Goal: Information Seeking & Learning: Learn about a topic

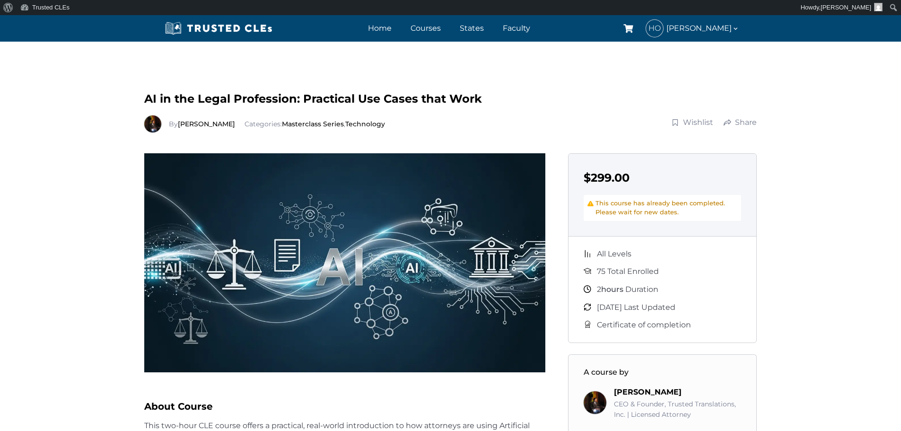
scroll to position [448, 0]
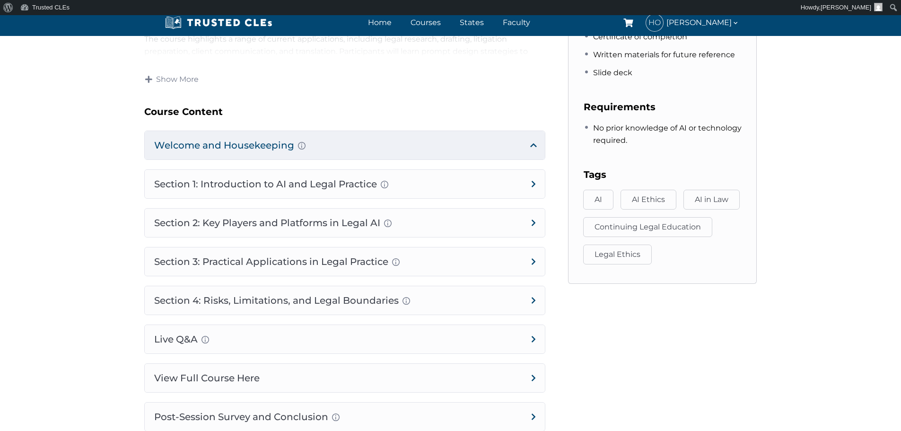
scroll to position [567, 0]
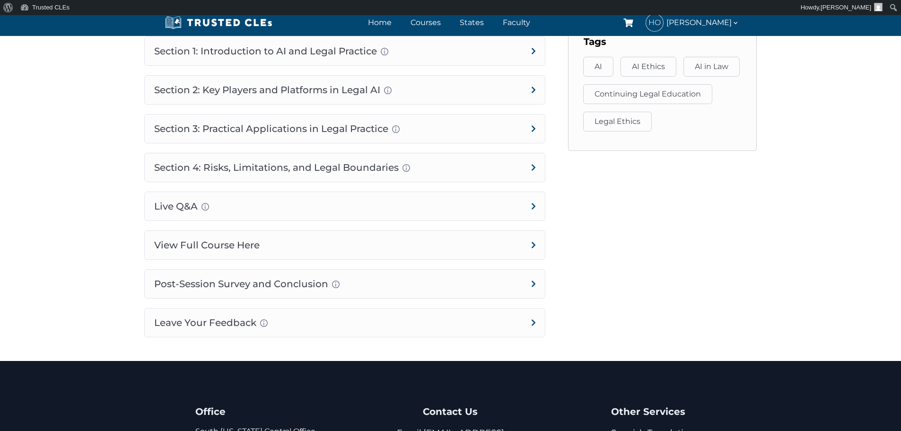
click at [210, 287] on h4 "Post-Session Survey and Conclusion Completion instructions for survey and atten…" at bounding box center [345, 284] width 400 height 28
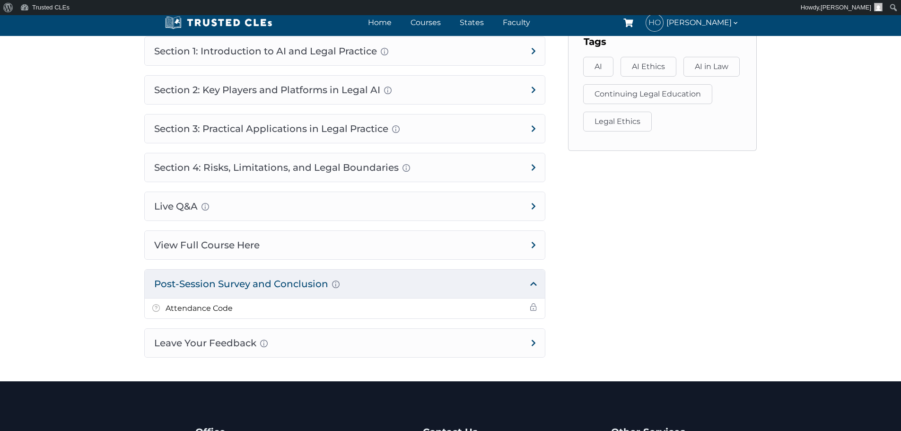
click at [191, 307] on h5 "Attendance Code" at bounding box center [198, 308] width 67 height 12
click at [532, 306] on span at bounding box center [534, 307] width 8 height 8
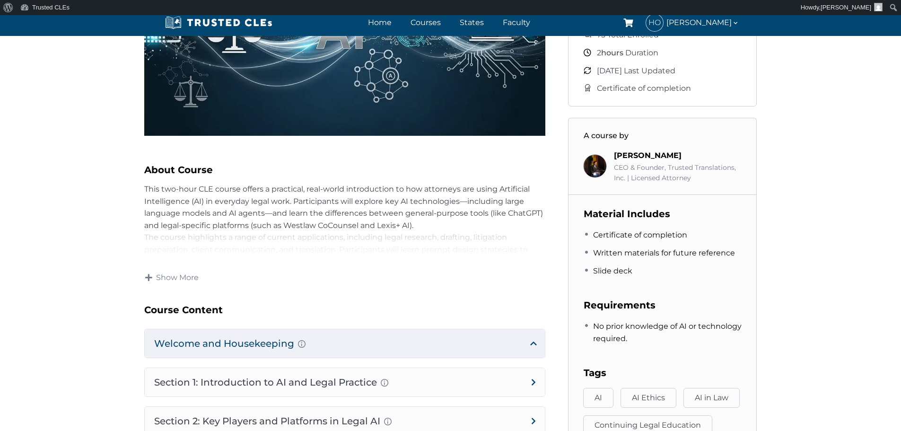
scroll to position [0, 0]
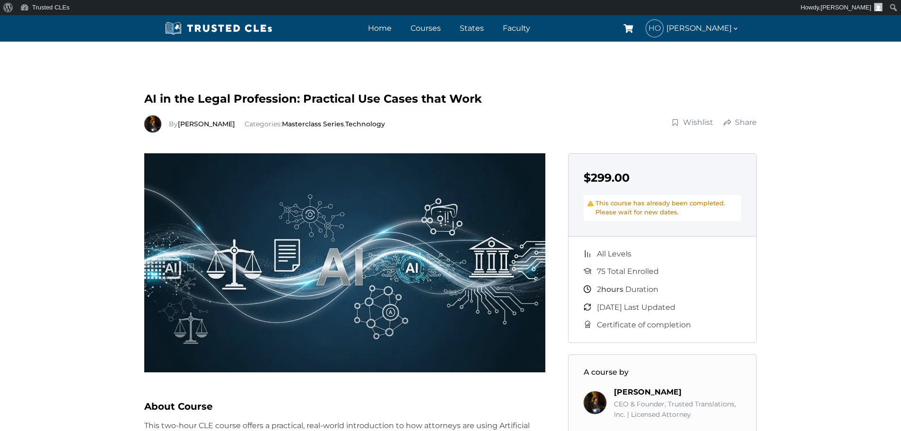
click at [687, 77] on link "Dashboard" at bounding box center [699, 77] width 95 height 13
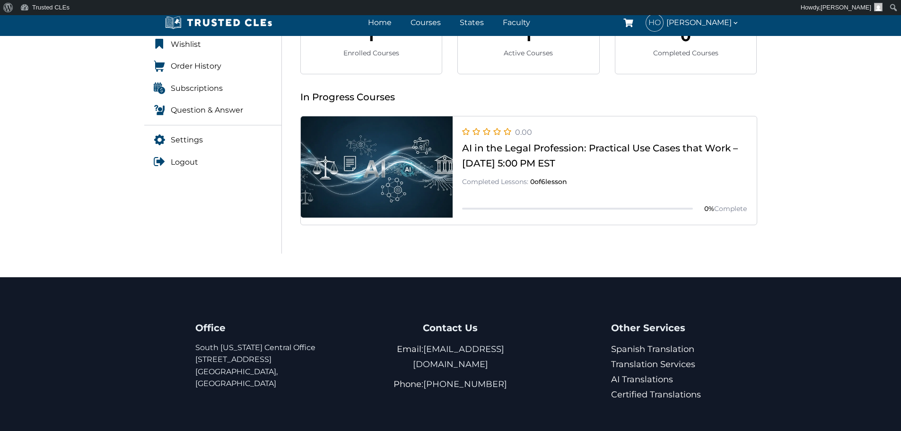
scroll to position [236, 0]
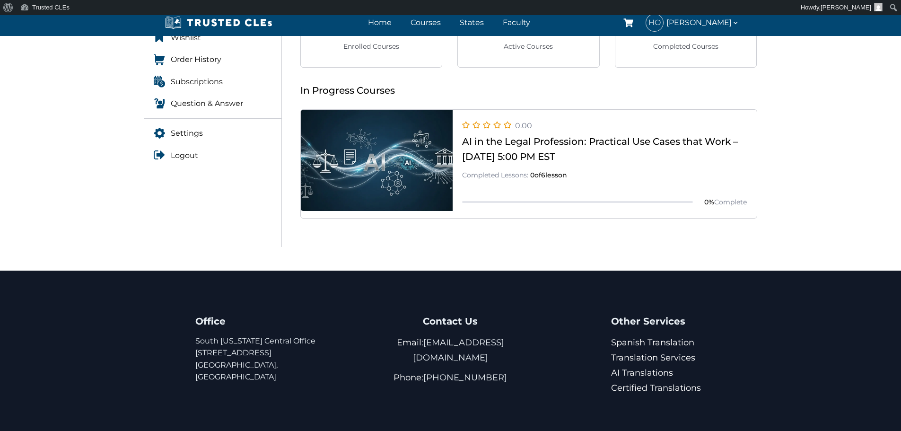
click at [706, 218] on link at bounding box center [529, 218] width 456 height 0
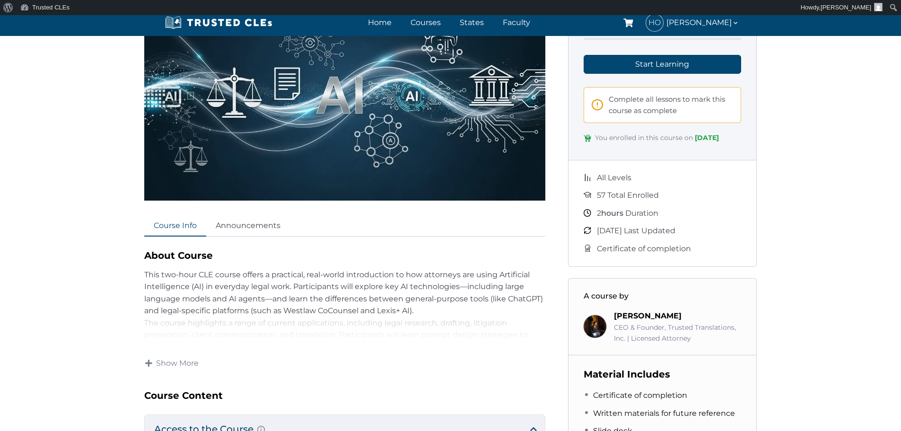
scroll to position [47, 0]
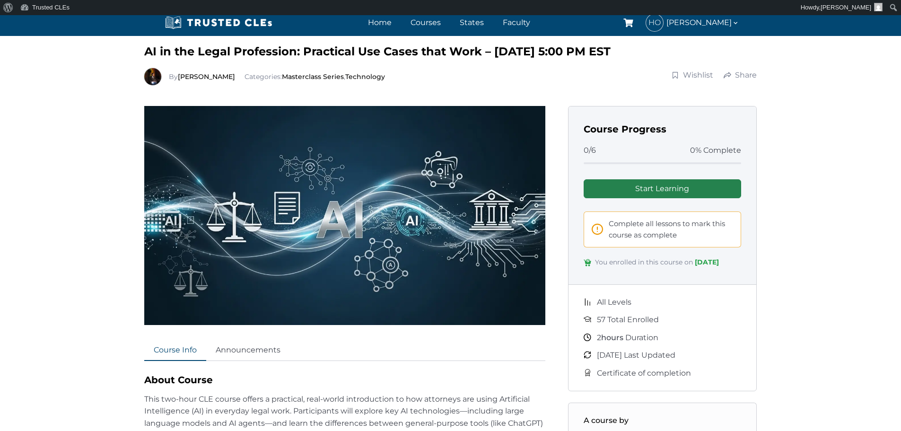
click at [676, 190] on link "Start Learning" at bounding box center [662, 188] width 158 height 19
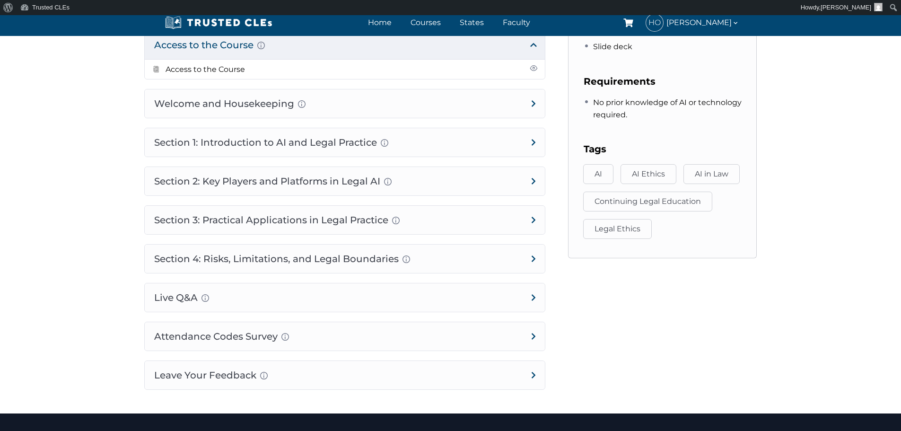
scroll to position [567, 0]
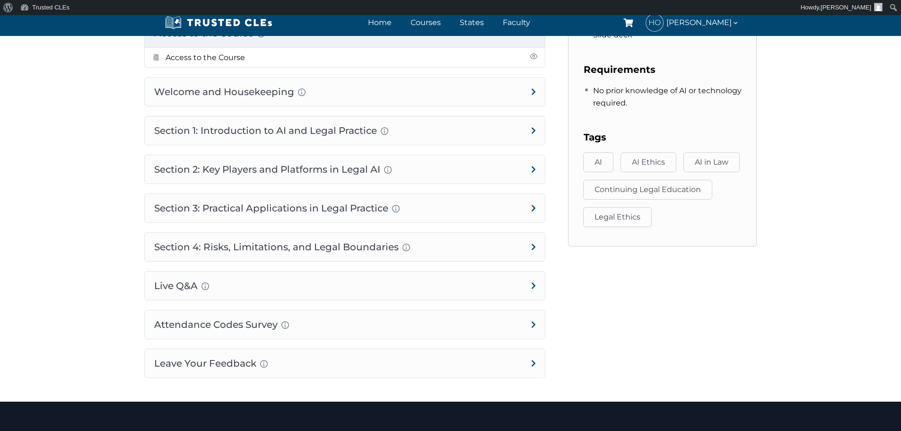
click at [324, 325] on h4 "Attendance Codes Survey Completion instructions for survey and attendance Final…" at bounding box center [345, 324] width 400 height 28
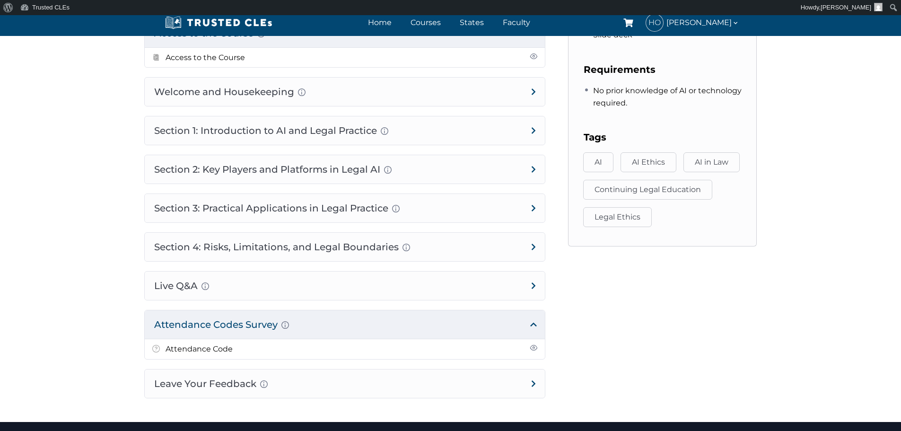
click at [318, 356] on li "Attendance Code" at bounding box center [345, 349] width 400 height 20
click at [319, 355] on li "Attendance Code" at bounding box center [345, 349] width 400 height 20
click at [319, 354] on li "Attendance Code" at bounding box center [345, 349] width 400 height 20
click at [534, 349] on span at bounding box center [534, 348] width 8 height 8
click at [534, 348] on span at bounding box center [534, 348] width 8 height 8
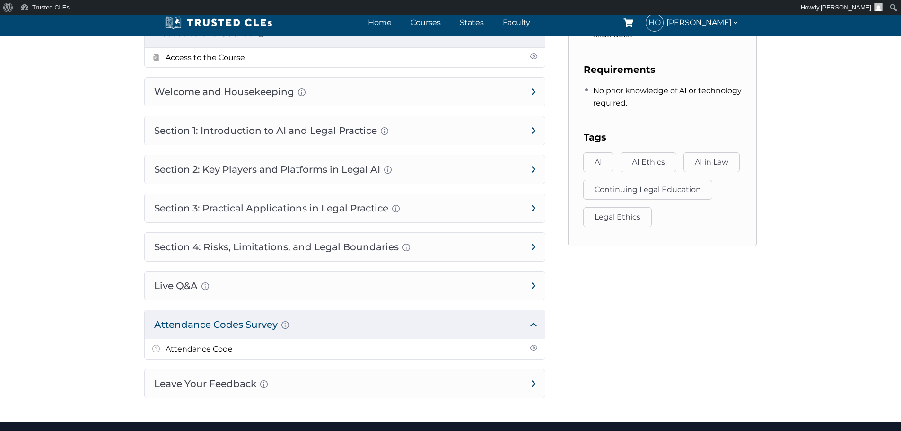
click at [533, 348] on span at bounding box center [534, 348] width 8 height 8
click at [533, 346] on span at bounding box center [534, 348] width 8 height 8
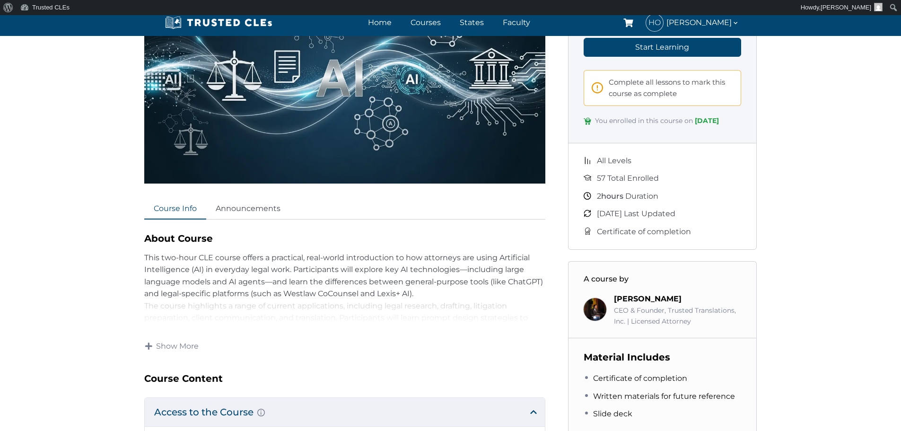
scroll to position [189, 0]
click at [176, 344] on span "Show More" at bounding box center [177, 345] width 43 height 10
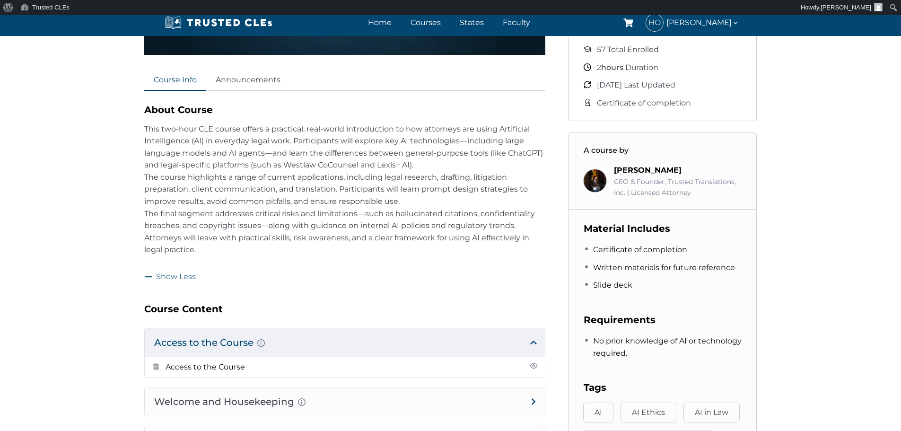
scroll to position [331, 0]
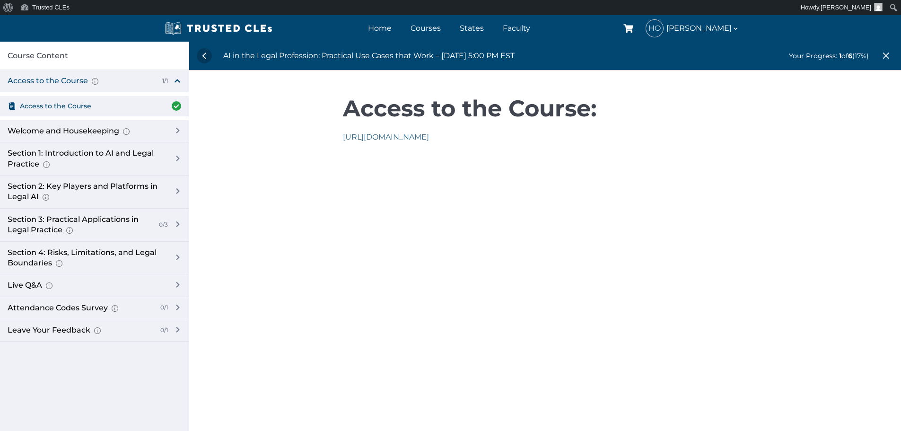
click at [429, 138] on link "[URL][DOMAIN_NAME]" at bounding box center [386, 136] width 86 height 9
